Goal: Task Accomplishment & Management: Manage account settings

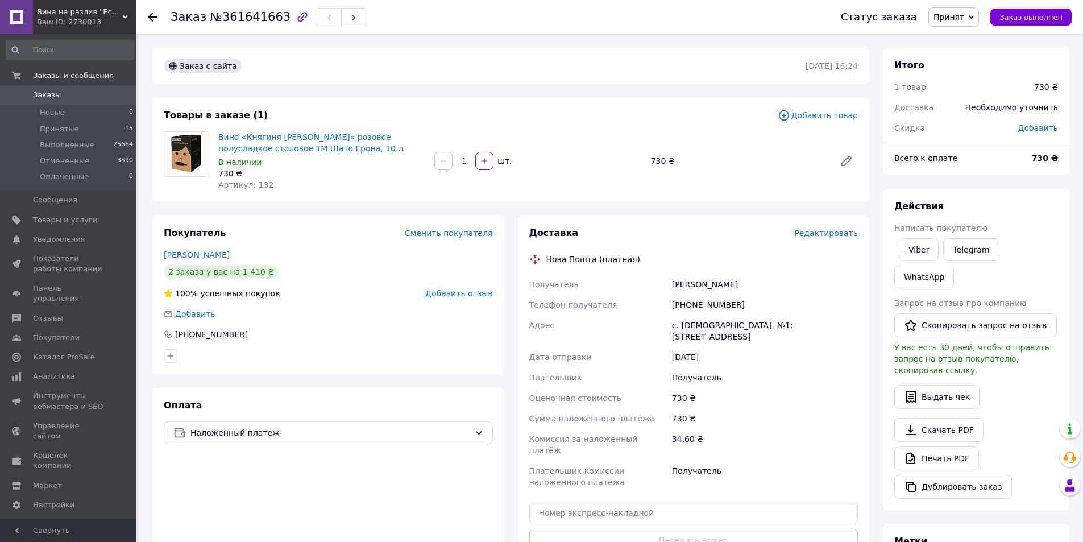
click at [1042, 125] on span "Добавить" at bounding box center [1038, 127] width 40 height 9
click at [1046, 129] on span "Добавить" at bounding box center [1038, 127] width 40 height 9
click at [966, 179] on input "text" at bounding box center [964, 174] width 67 height 23
type input "40"
click at [1039, 213] on button "Сохранить" at bounding box center [1020, 205] width 57 height 23
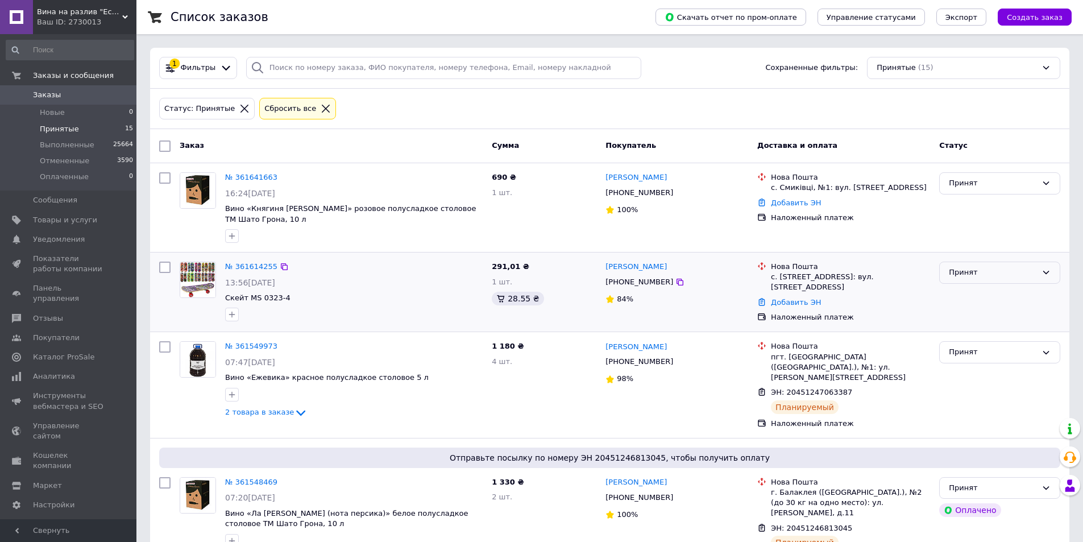
click at [1014, 271] on div "Принят" at bounding box center [993, 273] width 88 height 12
click at [978, 317] on li "Отменен" at bounding box center [1000, 316] width 120 height 21
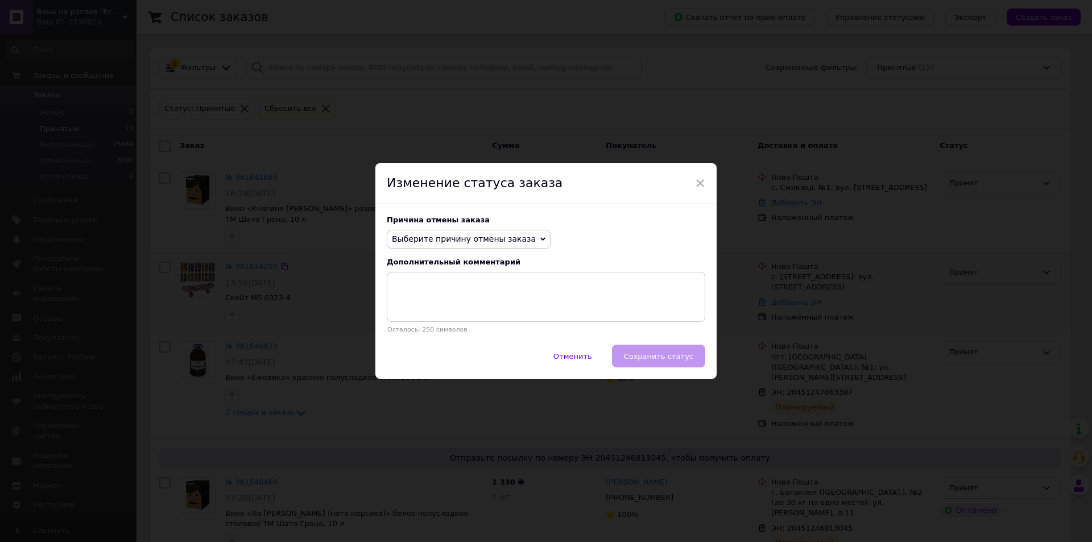
drag, startPoint x: 433, startPoint y: 236, endPoint x: 437, endPoint y: 244, distance: 9.2
click at [434, 236] on span "Выберите причину отмены заказа" at bounding box center [464, 238] width 144 height 9
click at [418, 262] on li "Нет в наличии" at bounding box center [468, 261] width 163 height 16
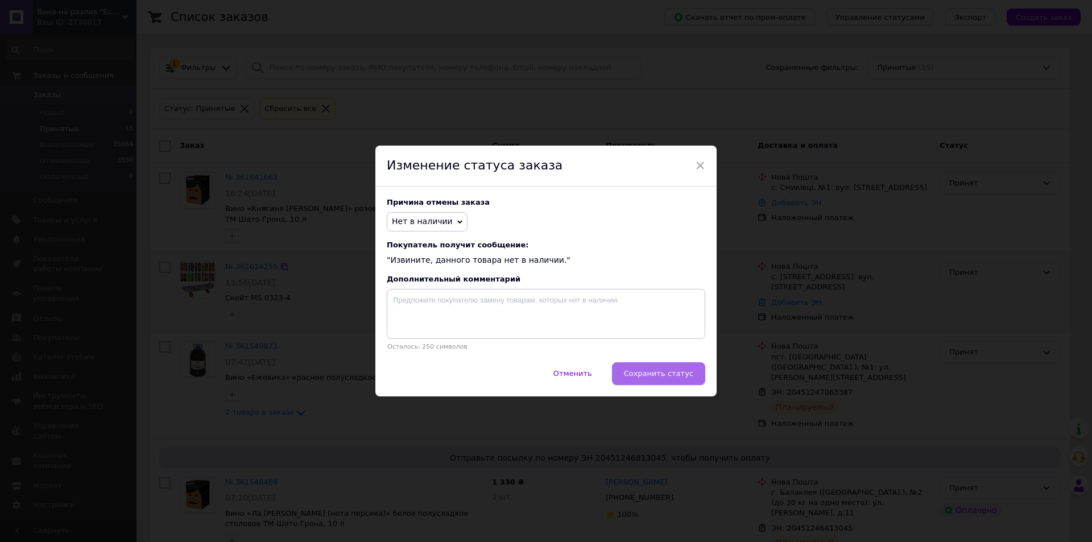
click at [677, 367] on button "Сохранить статус" at bounding box center [658, 373] width 93 height 23
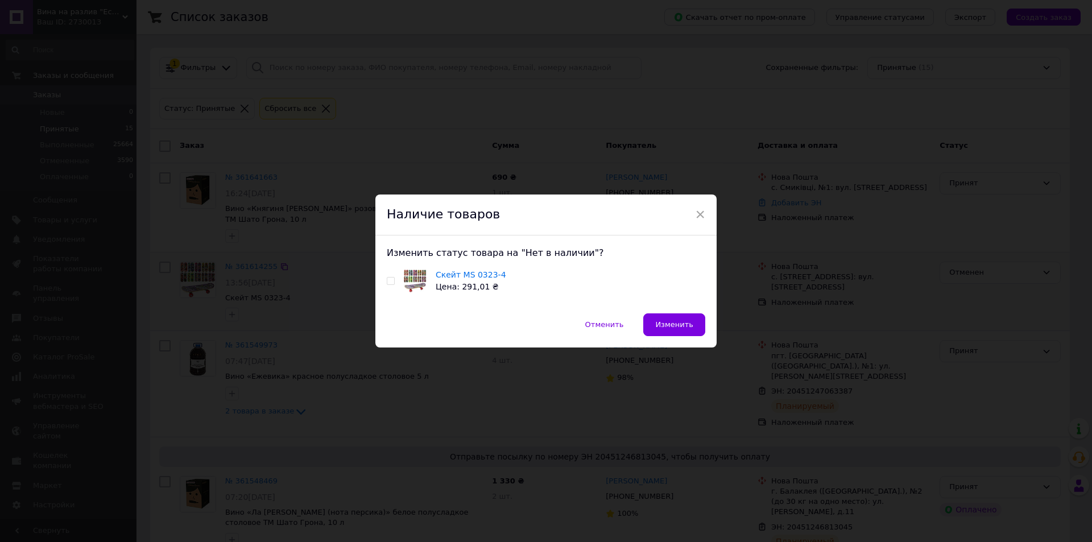
click at [392, 282] on label at bounding box center [391, 281] width 8 height 8
click at [392, 282] on input "checkbox" at bounding box center [390, 280] width 7 height 7
checkbox input "true"
click at [678, 321] on span "Изменить" at bounding box center [674, 324] width 38 height 9
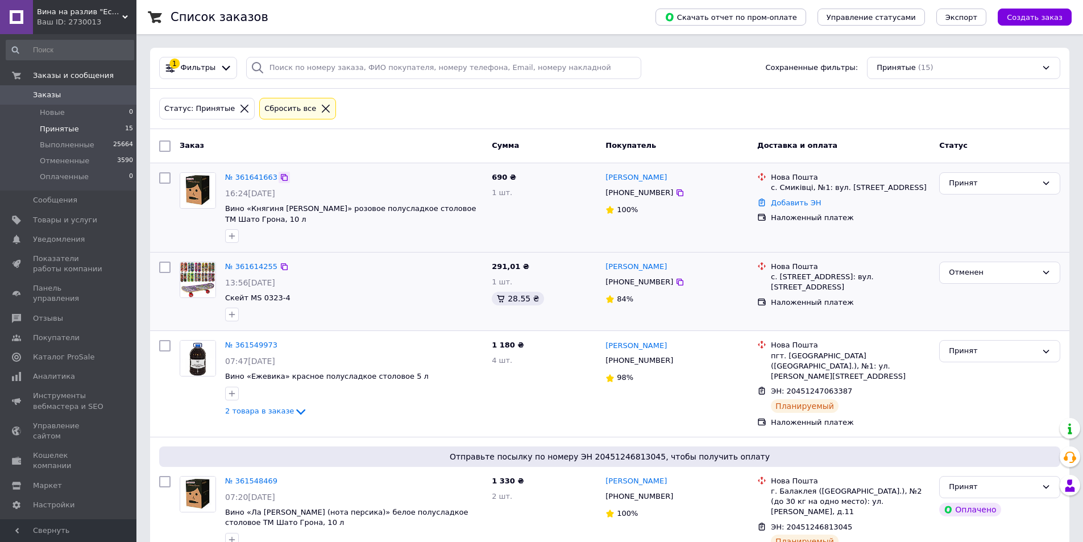
drag, startPoint x: 281, startPoint y: 176, endPoint x: 276, endPoint y: 172, distance: 6.8
click at [281, 177] on icon at bounding box center [284, 177] width 7 height 7
click at [782, 199] on link "Добавить ЭН" at bounding box center [796, 202] width 50 height 9
paste input "20451247346024"
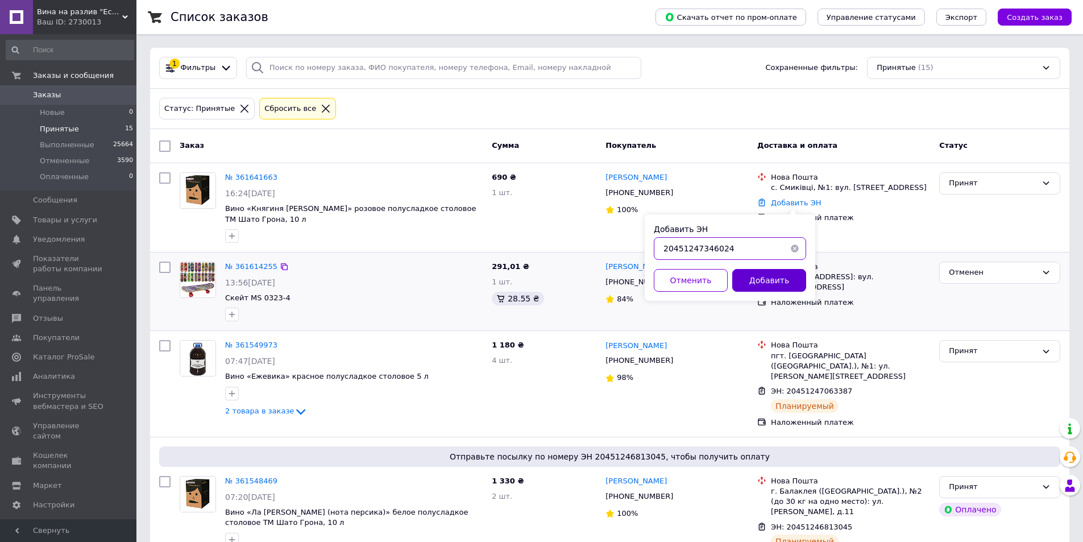
type input "20451247346024"
click at [771, 280] on button "Добавить" at bounding box center [769, 280] width 74 height 23
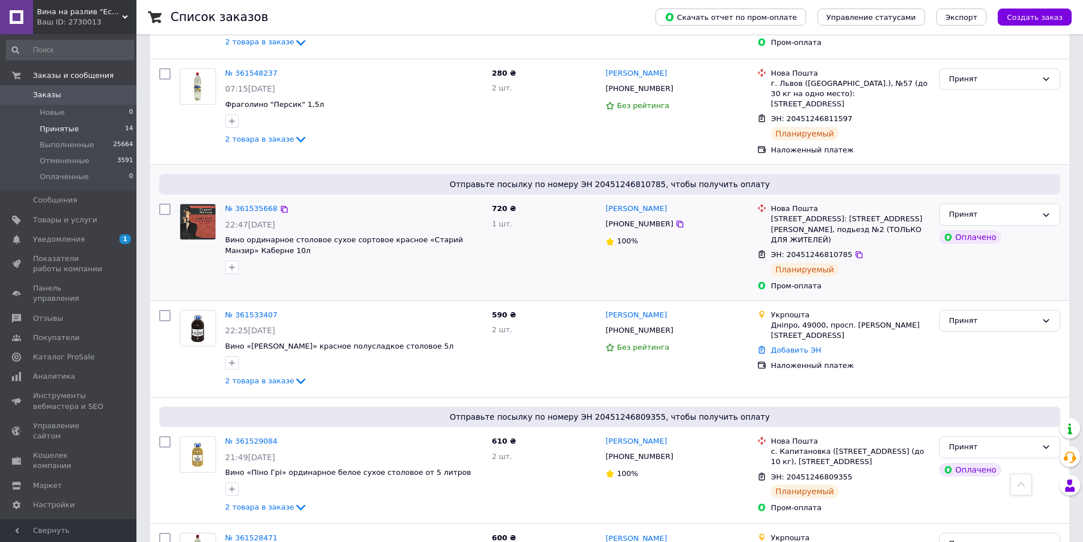
scroll to position [455, 0]
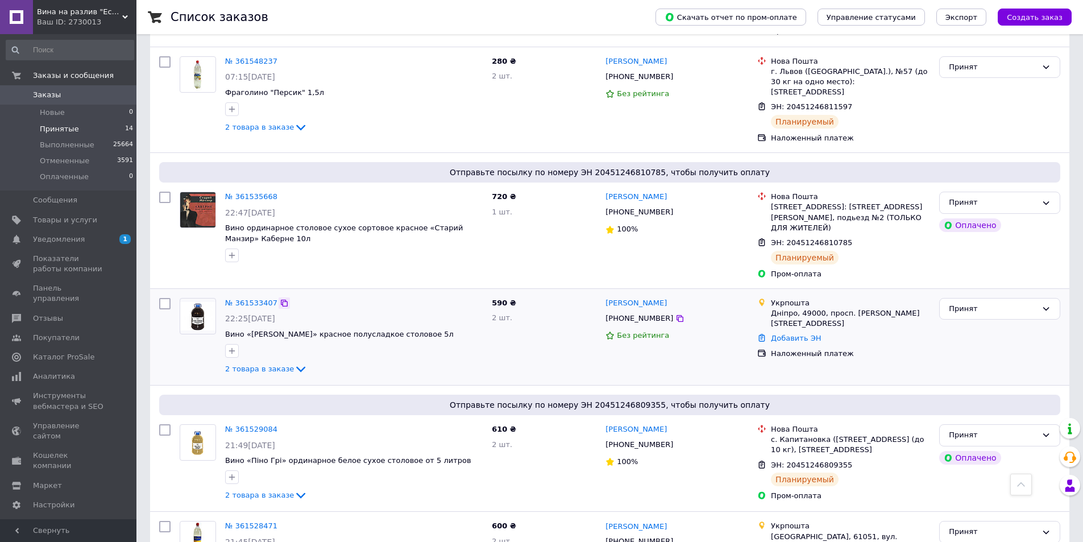
click at [280, 299] on icon at bounding box center [284, 303] width 9 height 9
click at [70, 241] on span "Уведомления" at bounding box center [59, 239] width 52 height 10
